Goal: Information Seeking & Learning: Learn about a topic

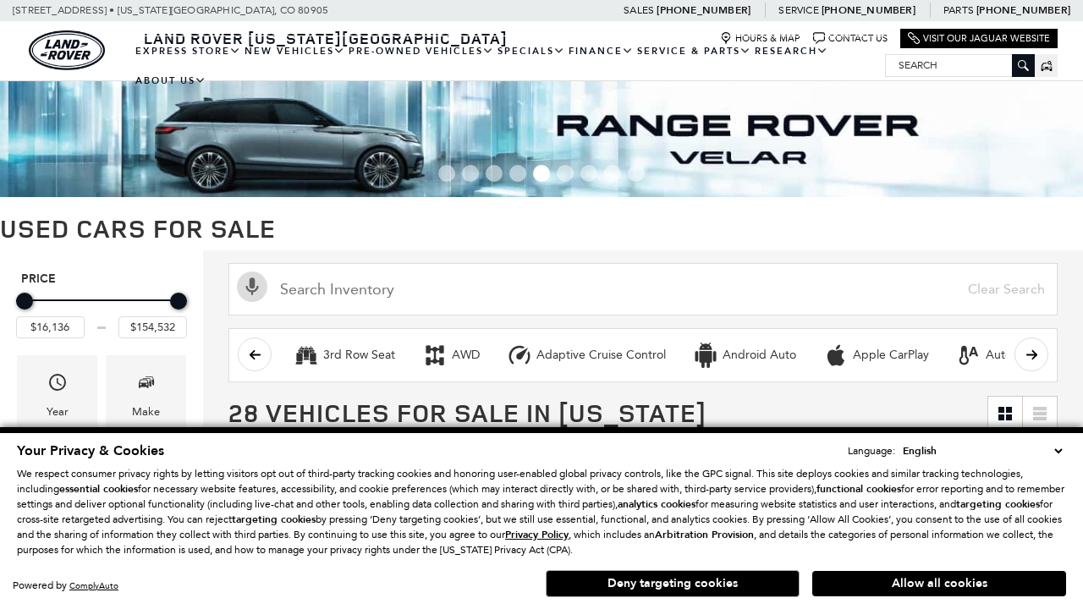
scroll to position [714, 0]
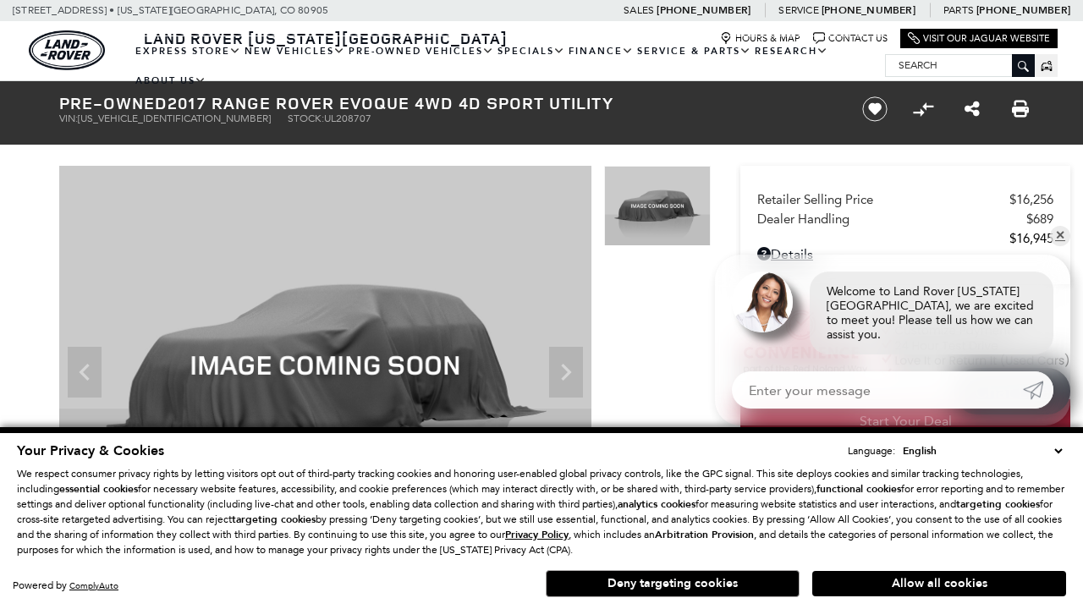
scroll to position [887, 0]
